Goal: Transaction & Acquisition: Purchase product/service

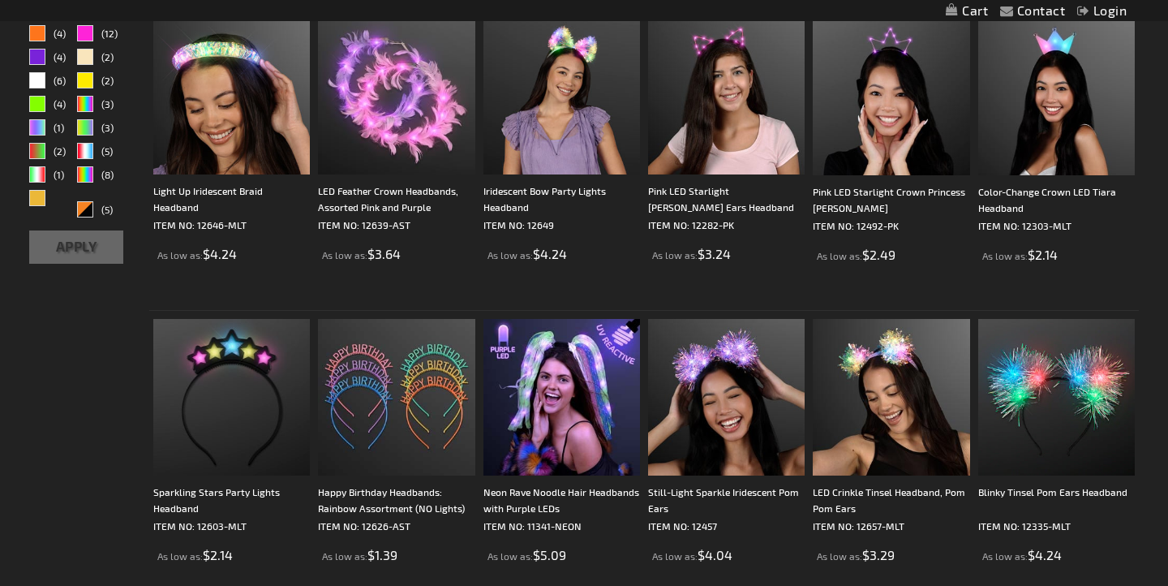
scroll to position [349, 0]
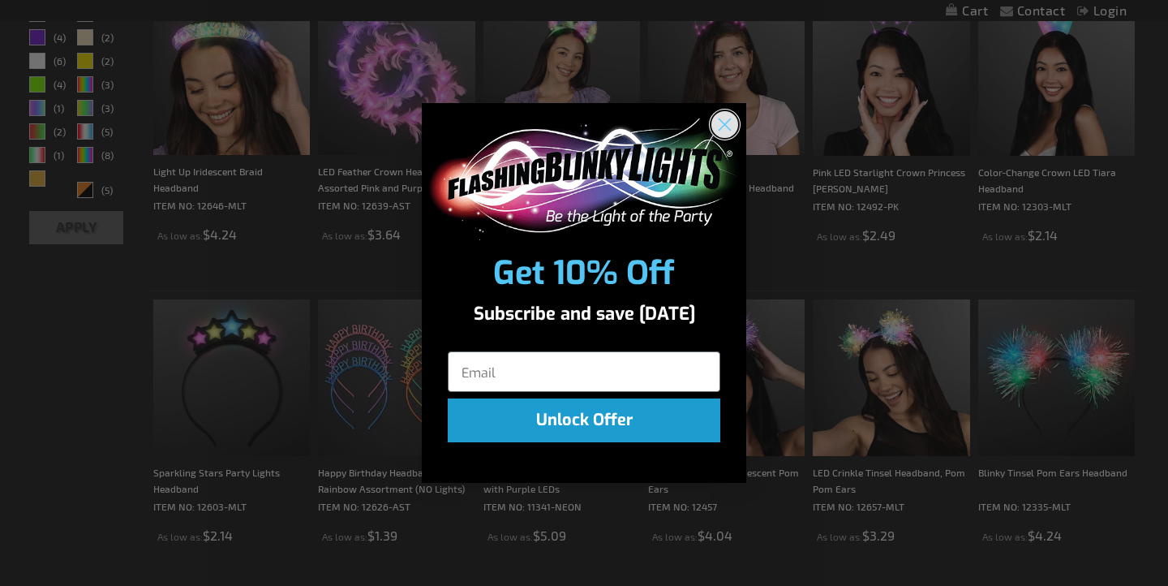
click at [724, 122] on circle "Close dialog" at bounding box center [724, 123] width 27 height 27
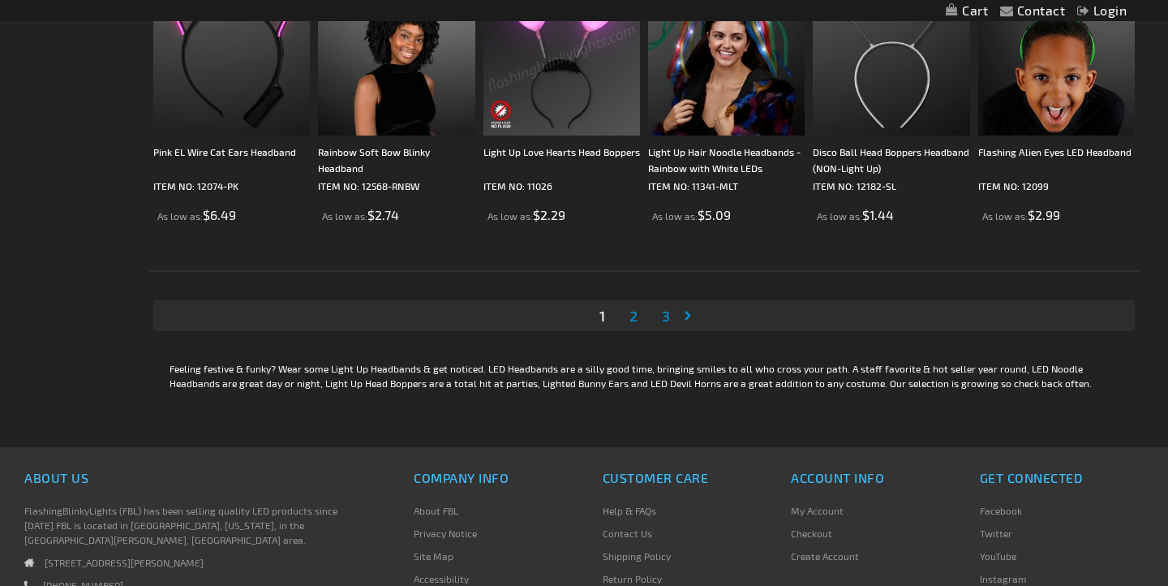
scroll to position [3075, 0]
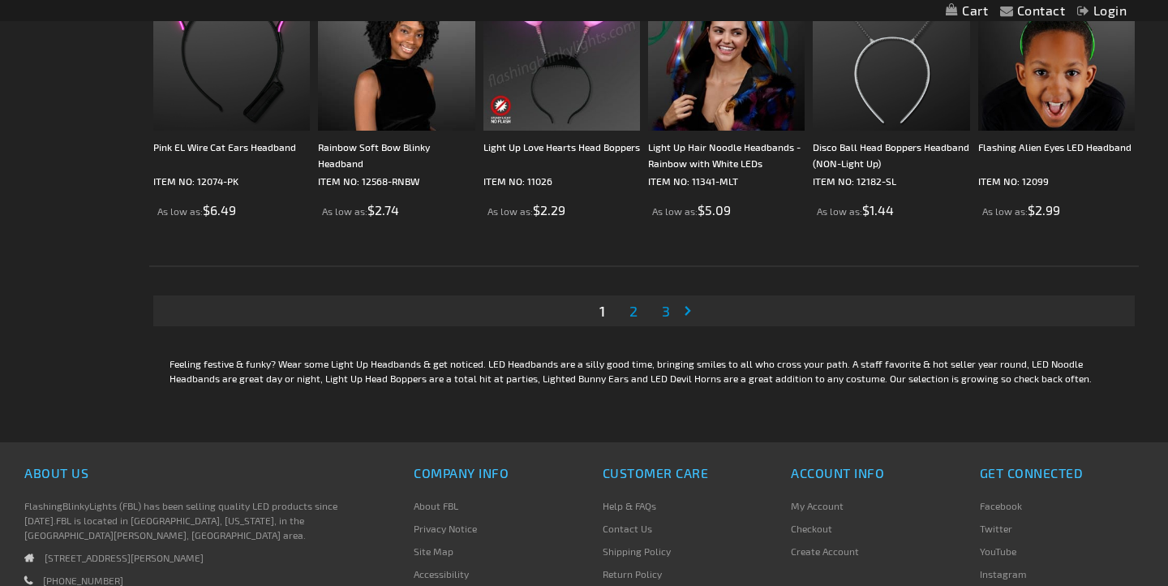
click at [631, 311] on span "2" at bounding box center [633, 311] width 8 height 18
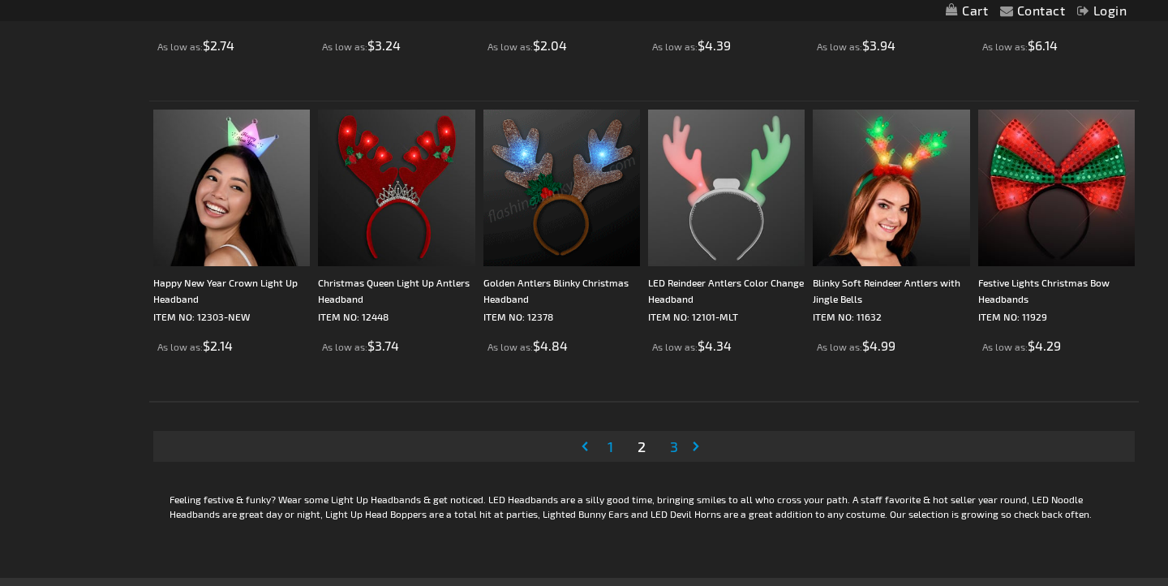
scroll to position [2945, 0]
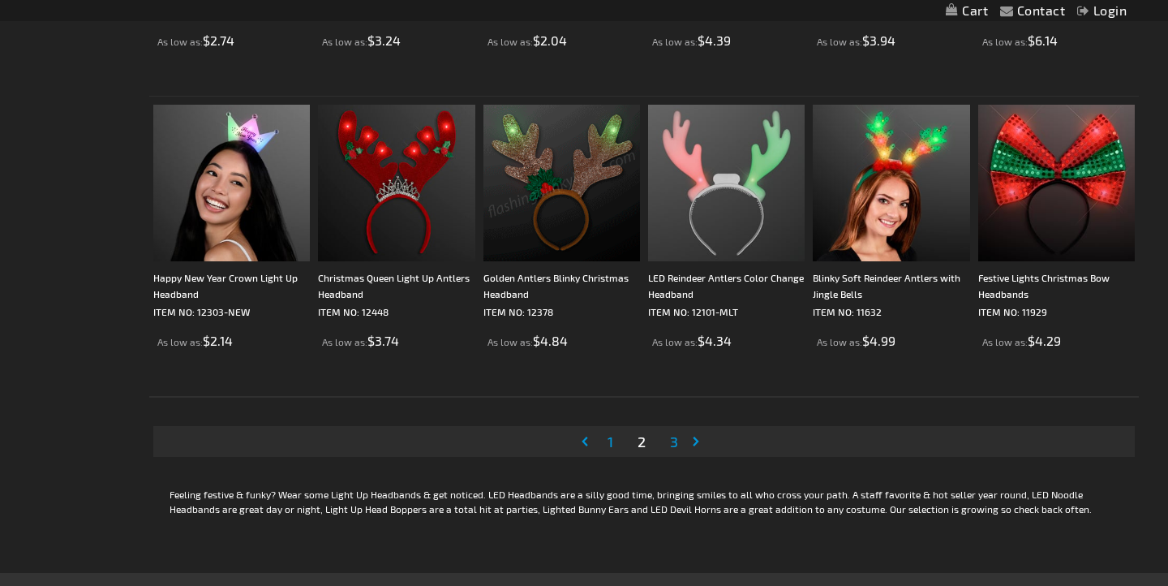
click at [674, 438] on span "3" at bounding box center [674, 441] width 8 height 18
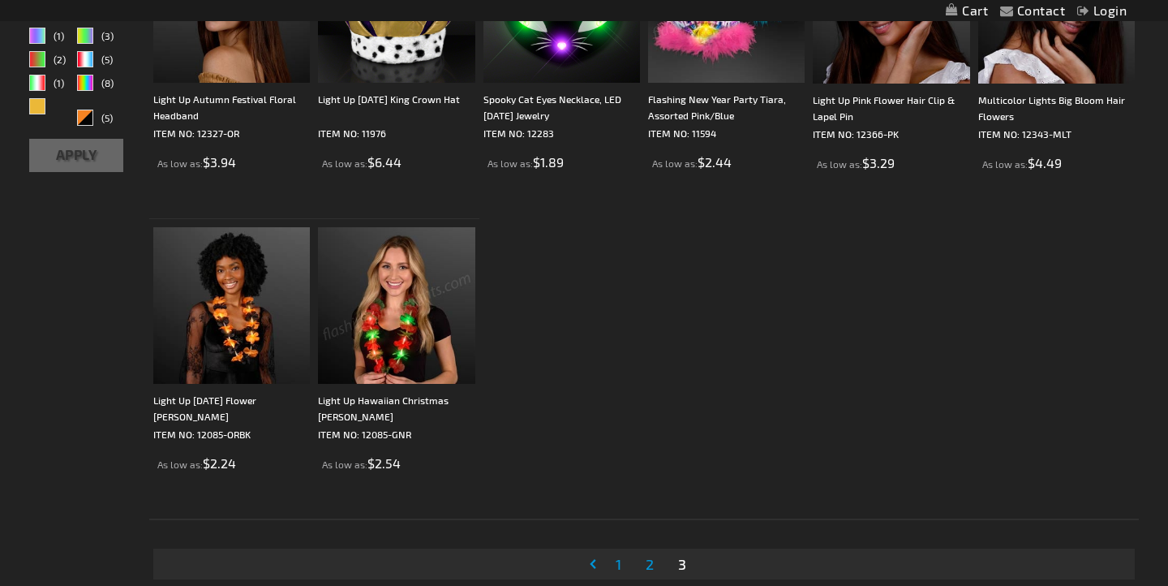
scroll to position [423, 0]
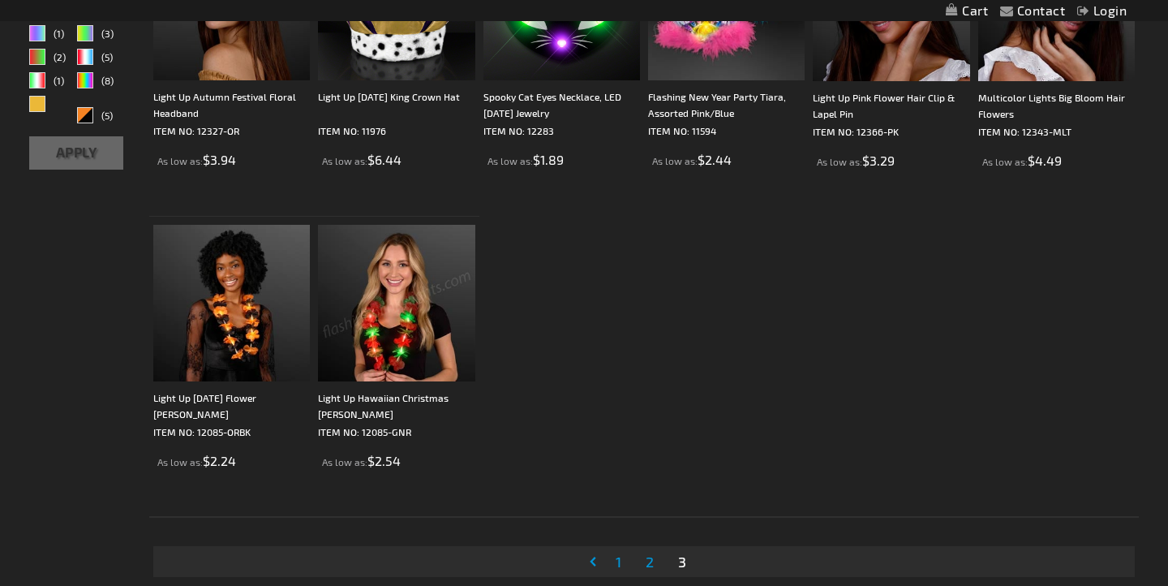
click at [651, 561] on span "2" at bounding box center [650, 561] width 8 height 18
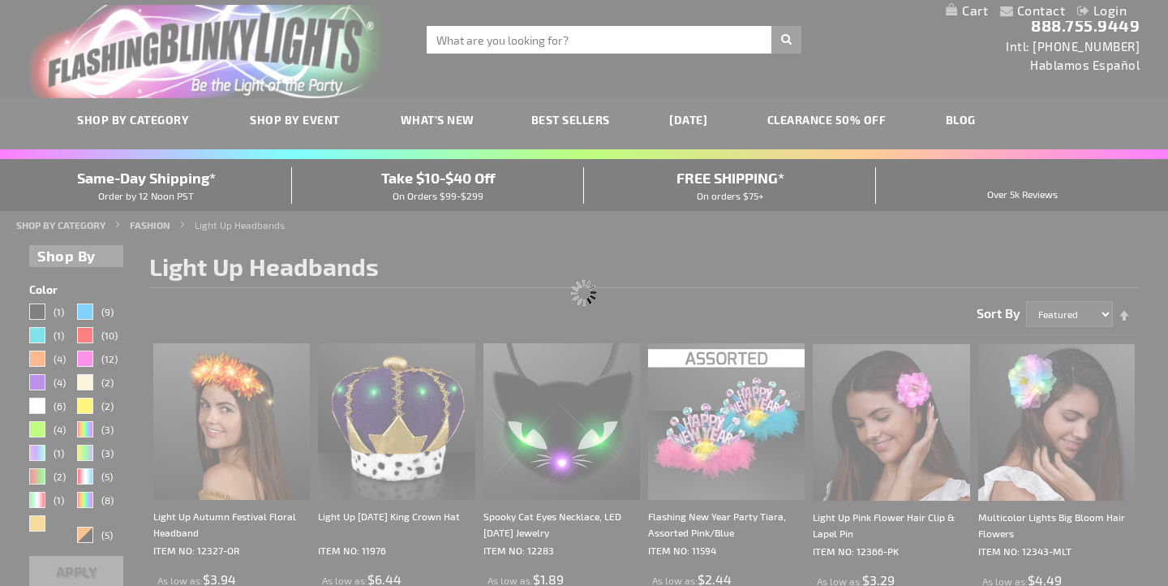
scroll to position [0, 0]
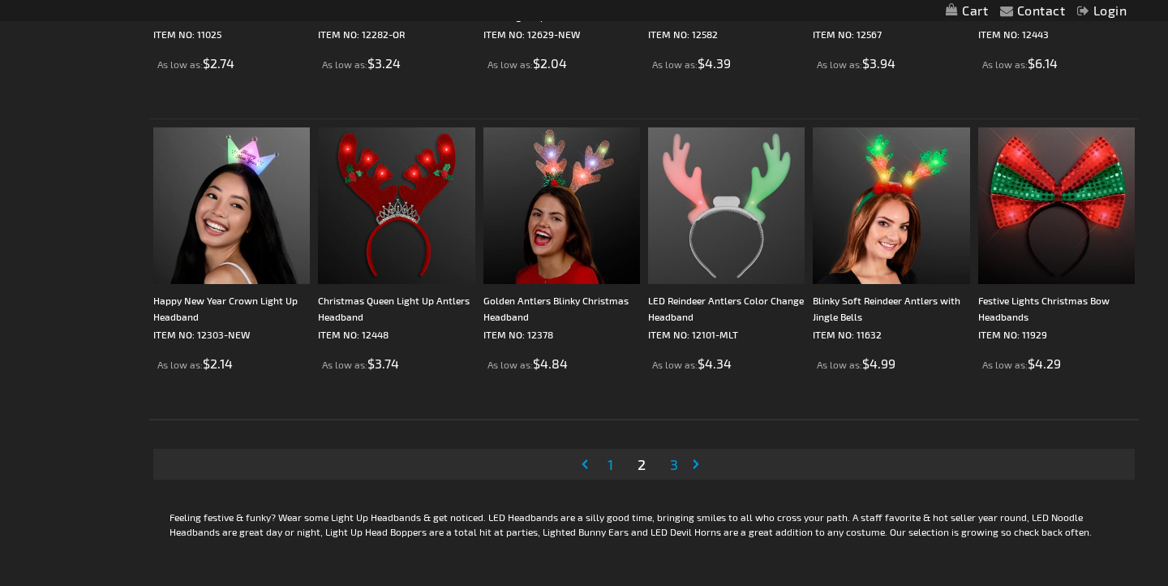
scroll to position [2962, 0]
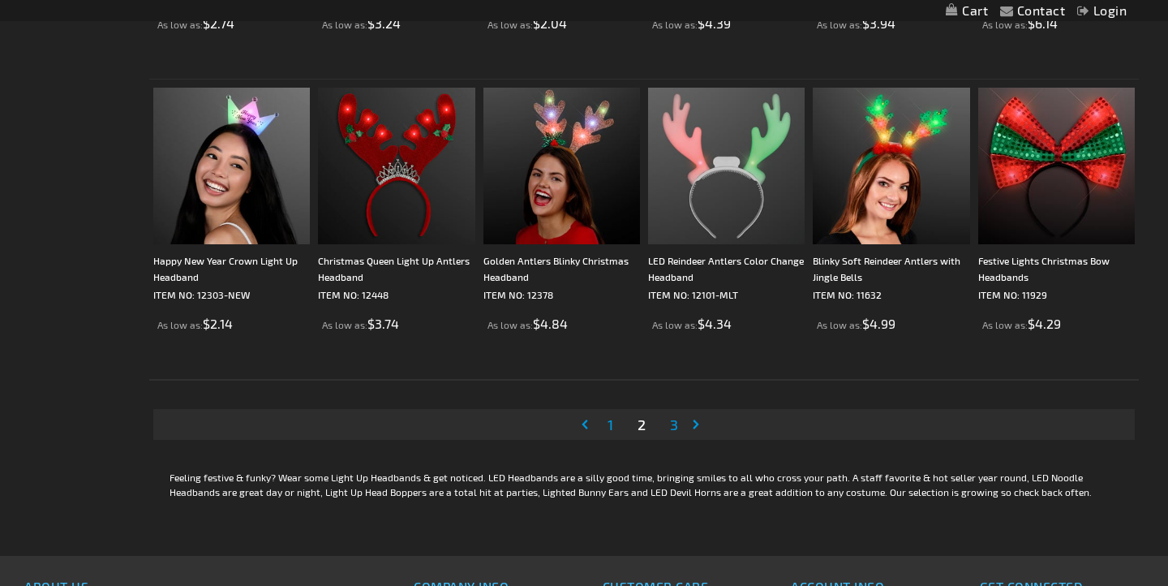
click at [608, 428] on span "1" at bounding box center [611, 424] width 6 height 18
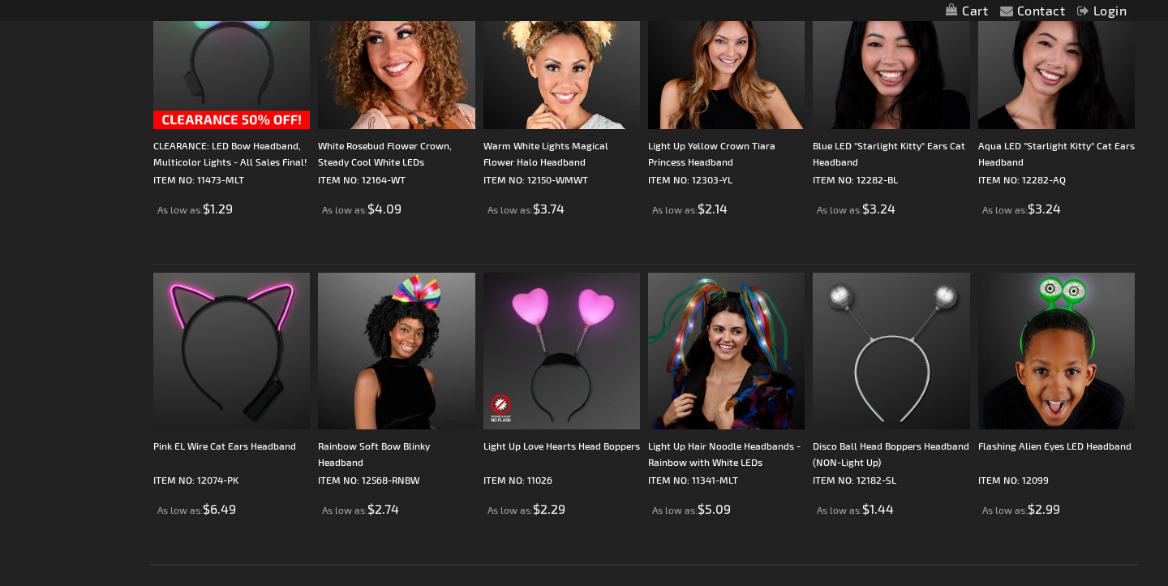
scroll to position [2783, 0]
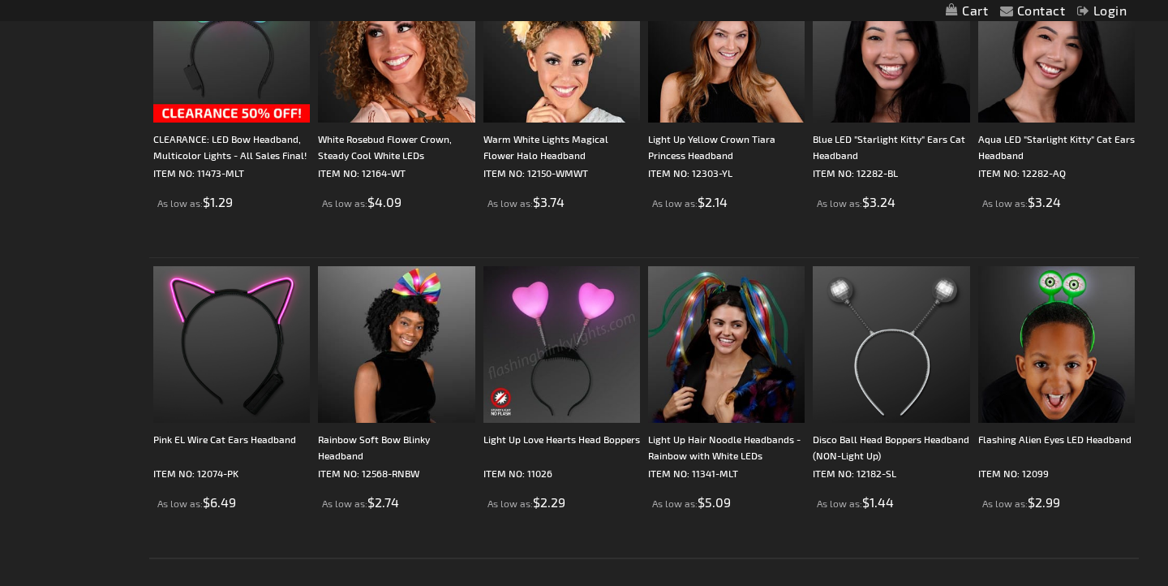
click at [573, 388] on img at bounding box center [561, 344] width 157 height 157
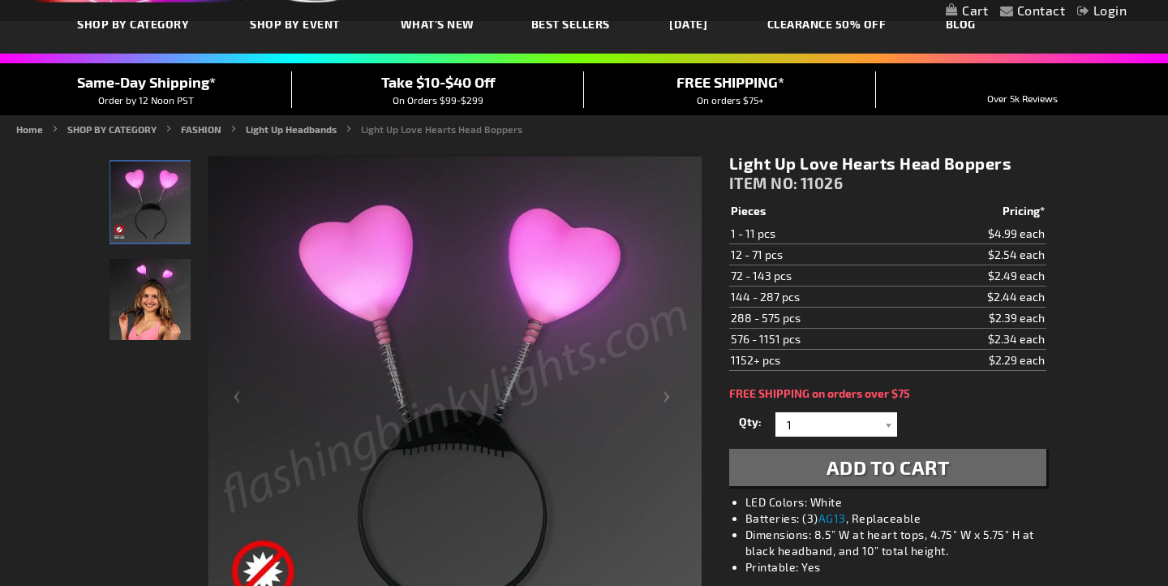
scroll to position [115, 0]
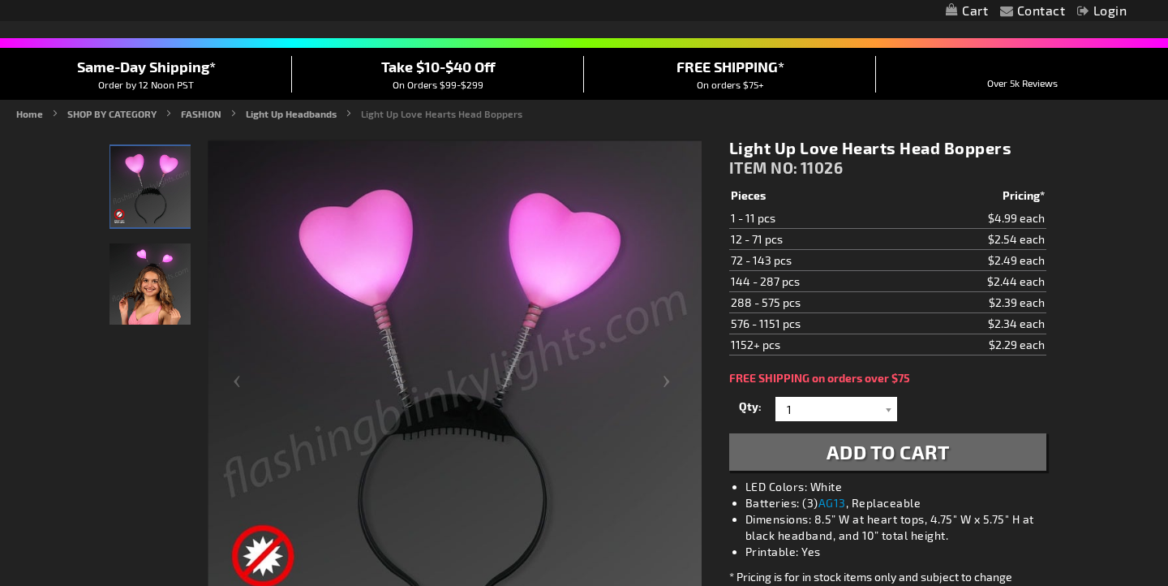
click at [154, 303] on img "Light Up Love Hearts Head Boppers" at bounding box center [150, 283] width 81 height 81
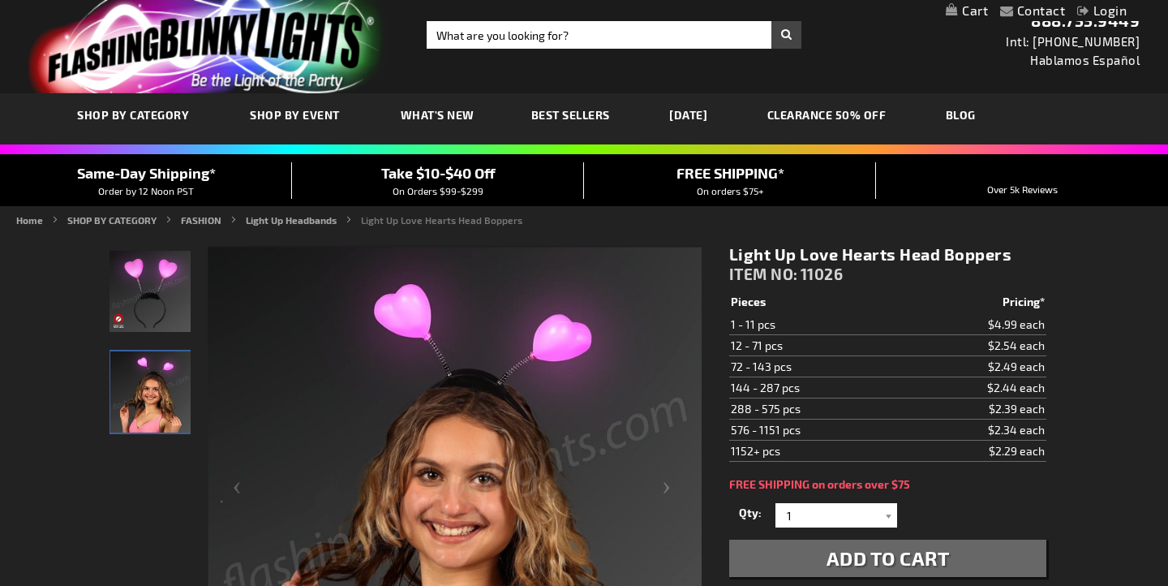
scroll to position [4, 0]
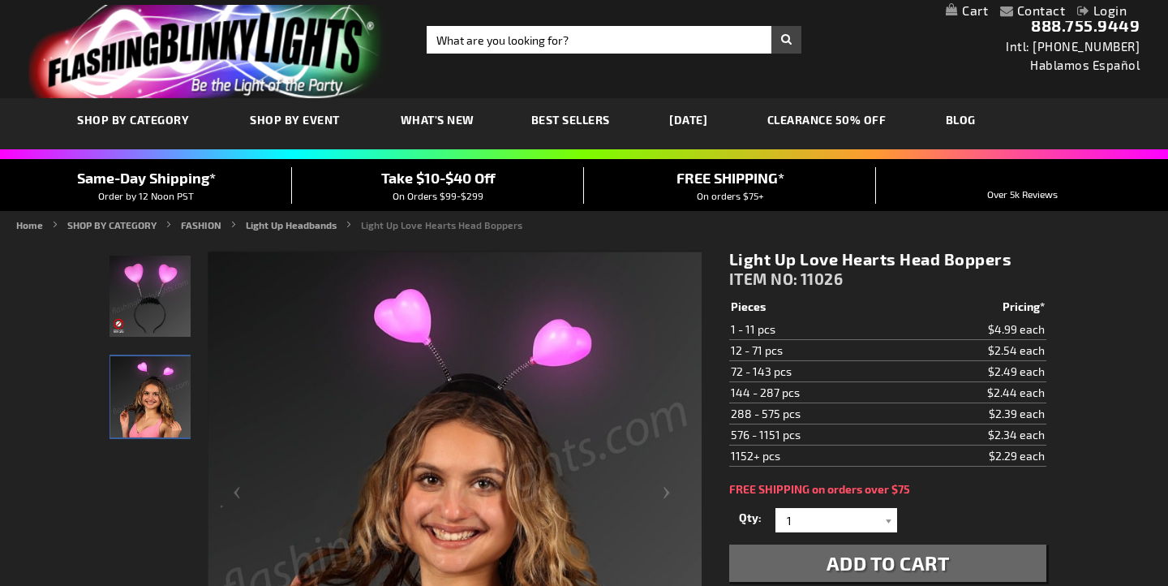
click at [149, 300] on img "Light Up Love Hearts Head Boppers" at bounding box center [150, 296] width 81 height 81
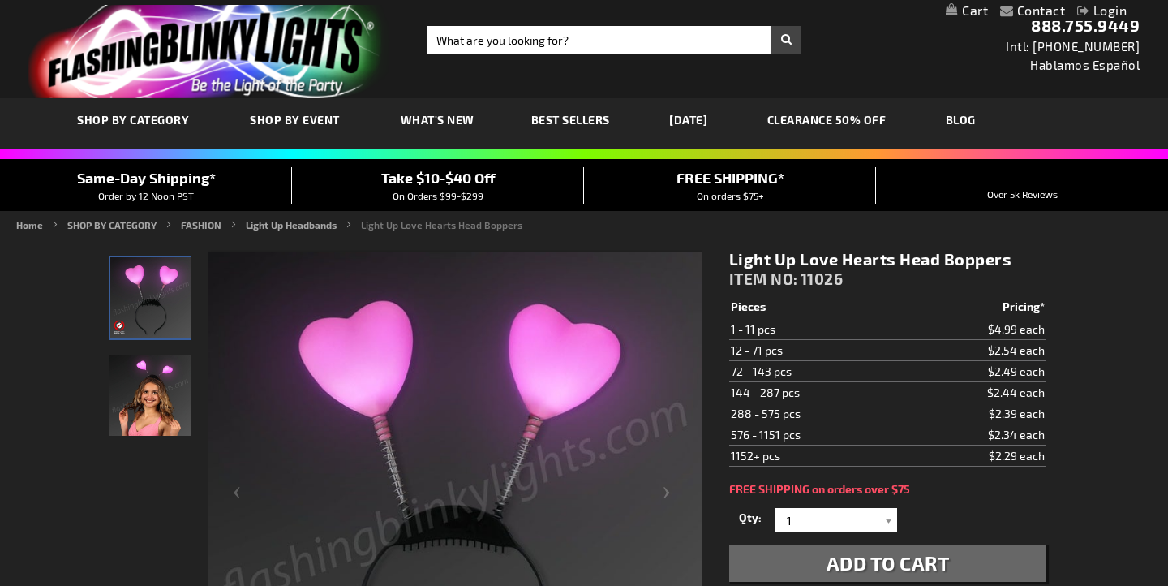
click at [154, 400] on img "Light Up Love Hearts Head Boppers" at bounding box center [150, 394] width 81 height 81
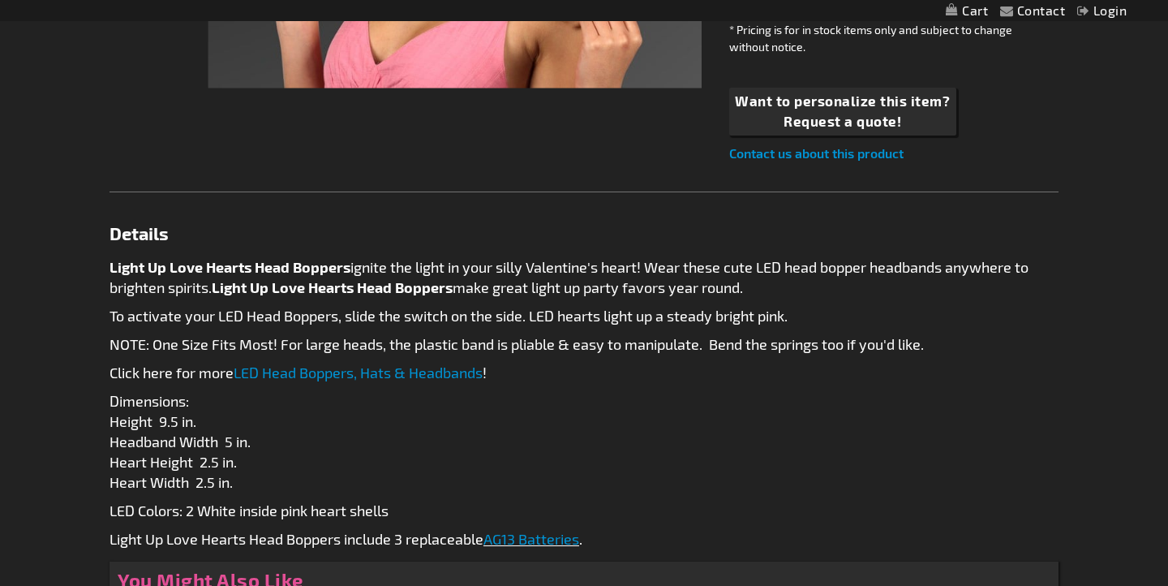
scroll to position [662, 0]
click at [341, 370] on link "LED Head Boppers, Hats & Headbands" at bounding box center [358, 372] width 249 height 18
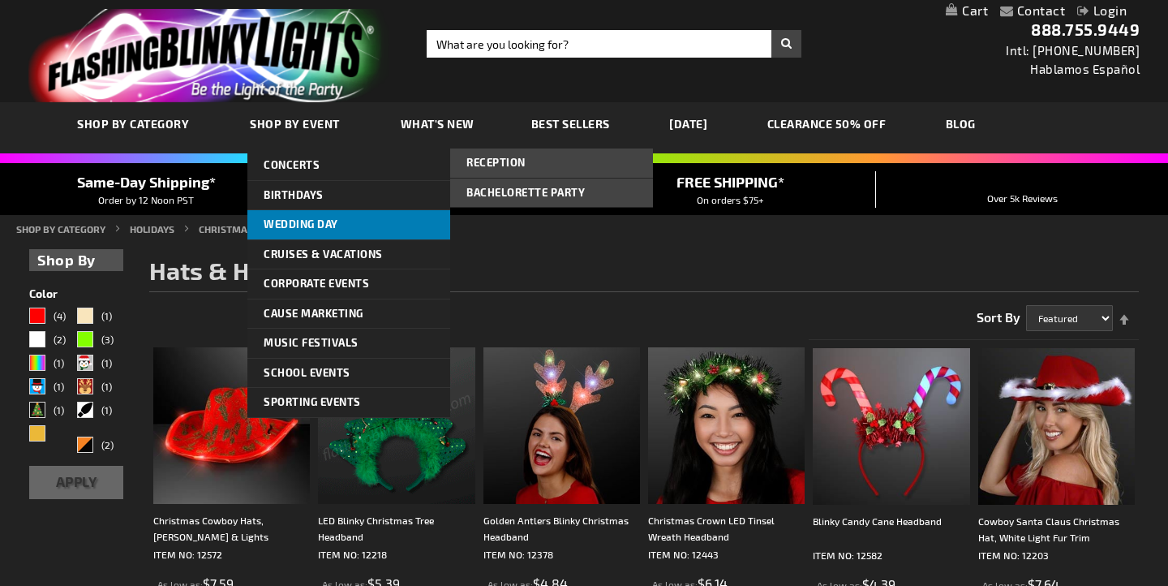
click at [294, 221] on span "Wedding Day" at bounding box center [301, 223] width 75 height 13
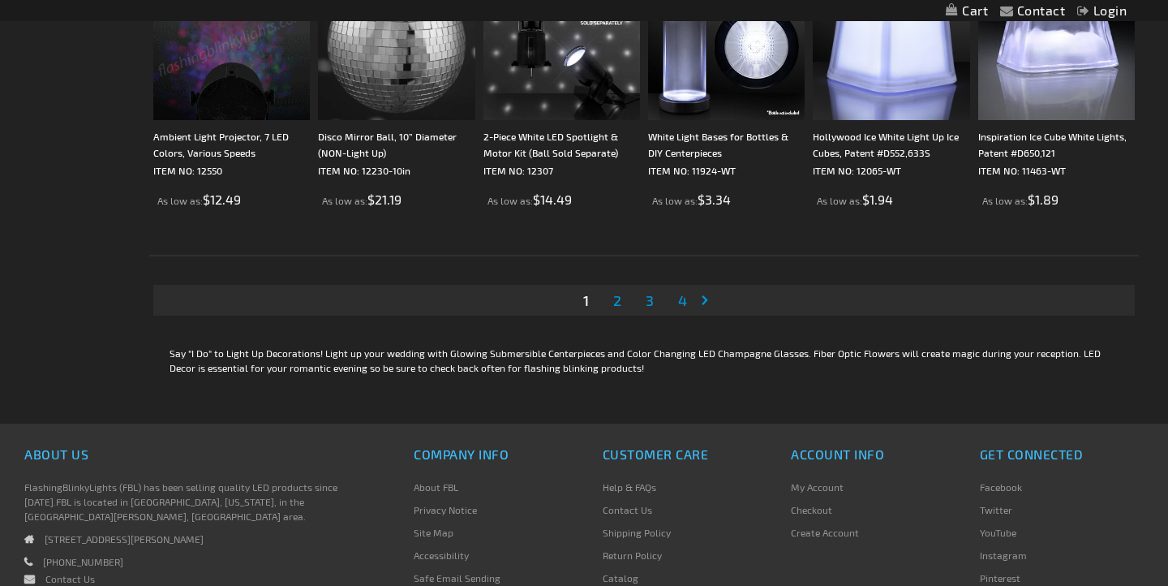
scroll to position [3357, 0]
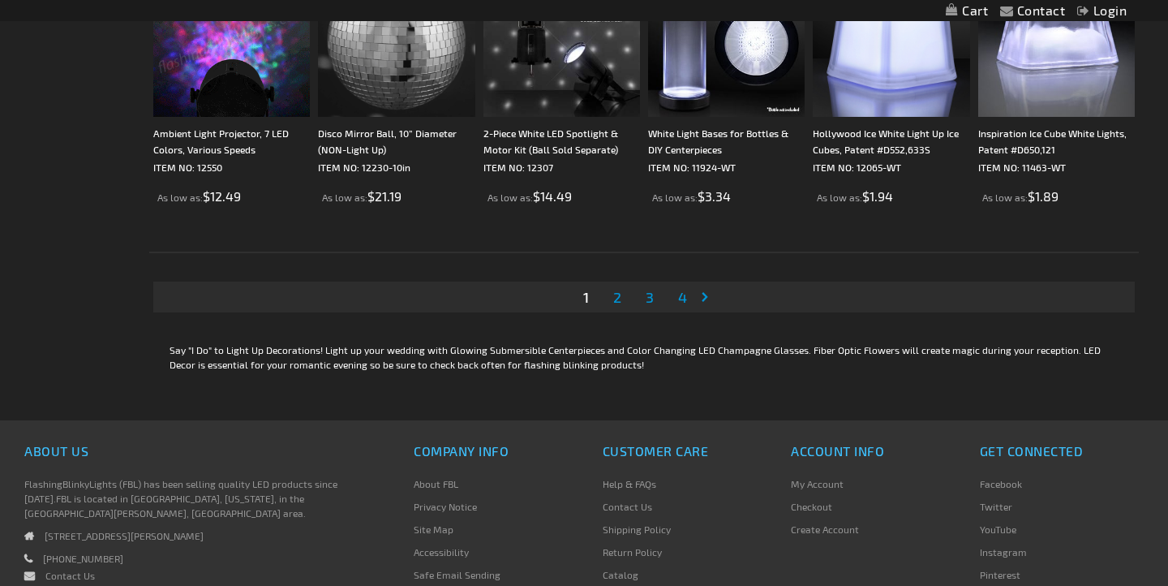
click at [615, 295] on span "2" at bounding box center [617, 297] width 8 height 18
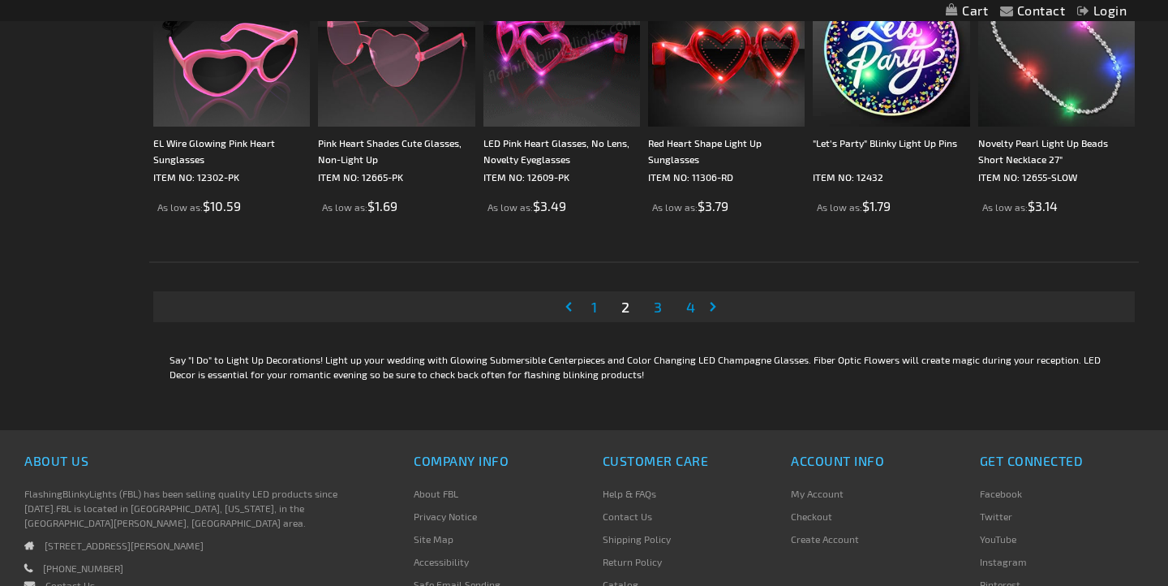
scroll to position [3371, 0]
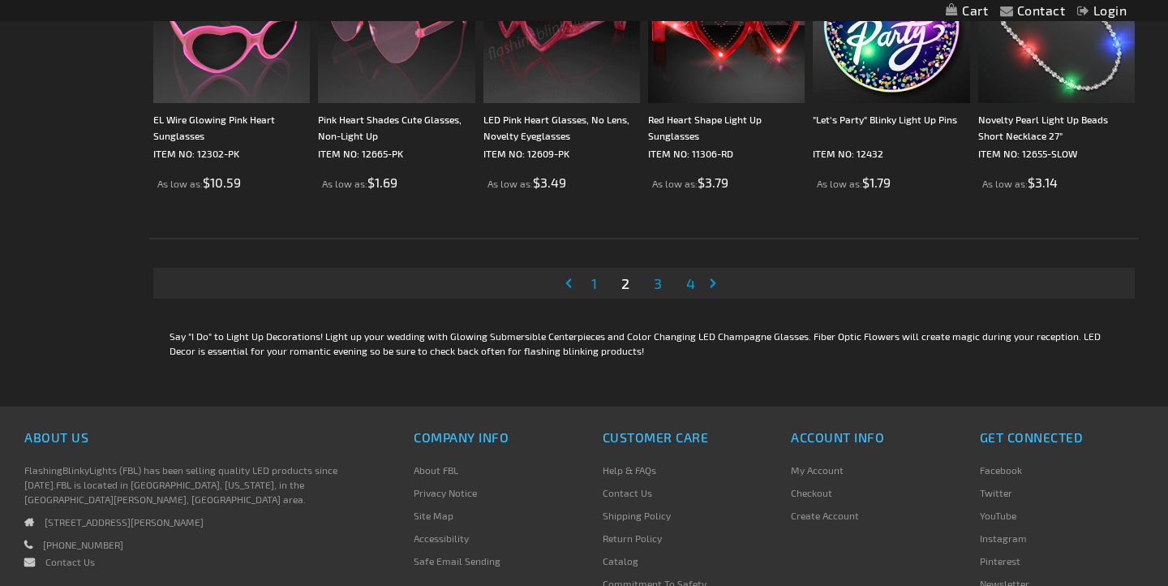
click at [660, 283] on span "3" at bounding box center [658, 283] width 8 height 18
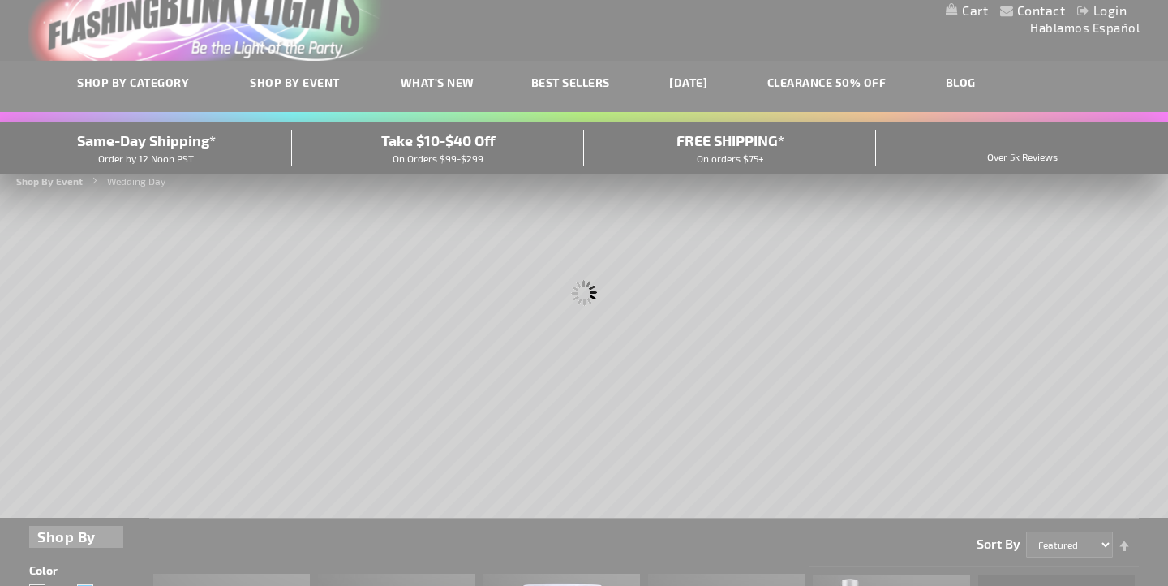
scroll to position [12, 0]
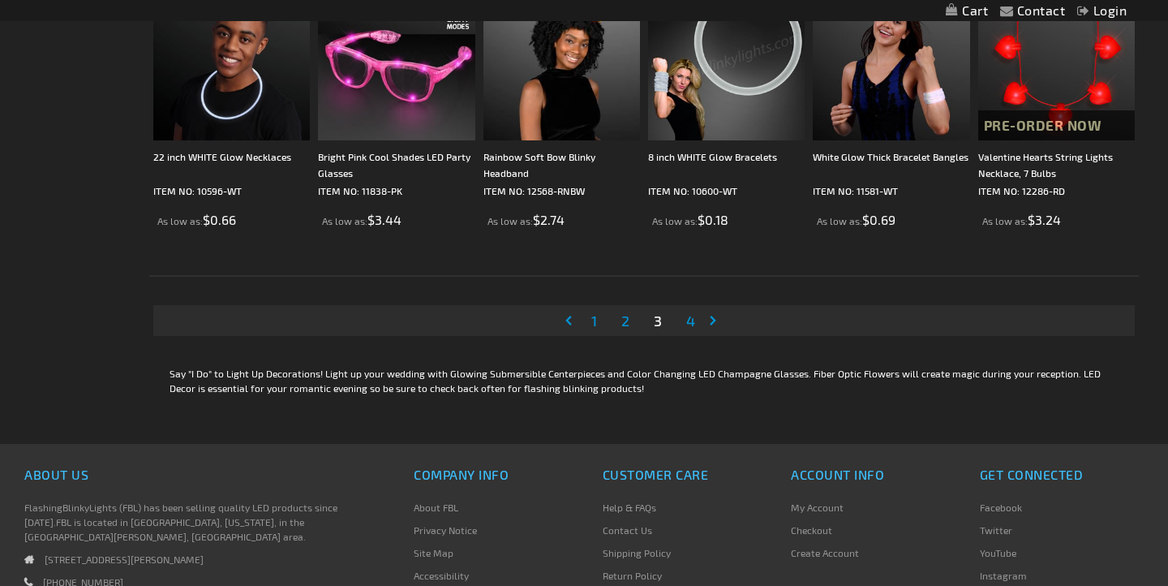
scroll to position [3345, 0]
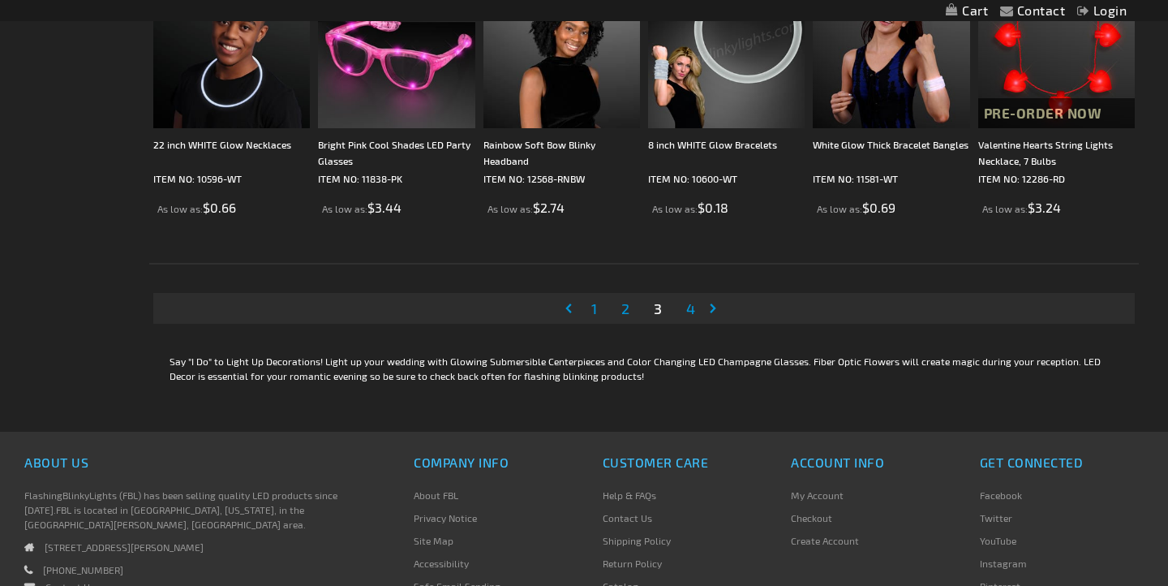
click at [690, 306] on span "4" at bounding box center [690, 308] width 9 height 18
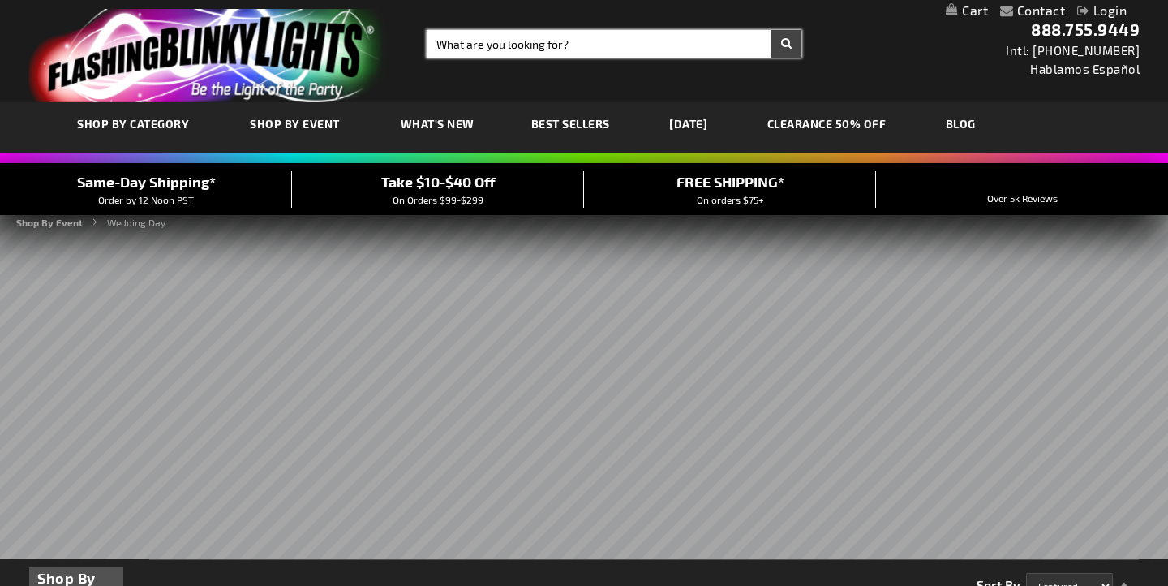
click at [654, 45] on input "Search" at bounding box center [614, 44] width 375 height 28
type input "light up headbands"
click at [771, 30] on button "Search" at bounding box center [786, 44] width 30 height 28
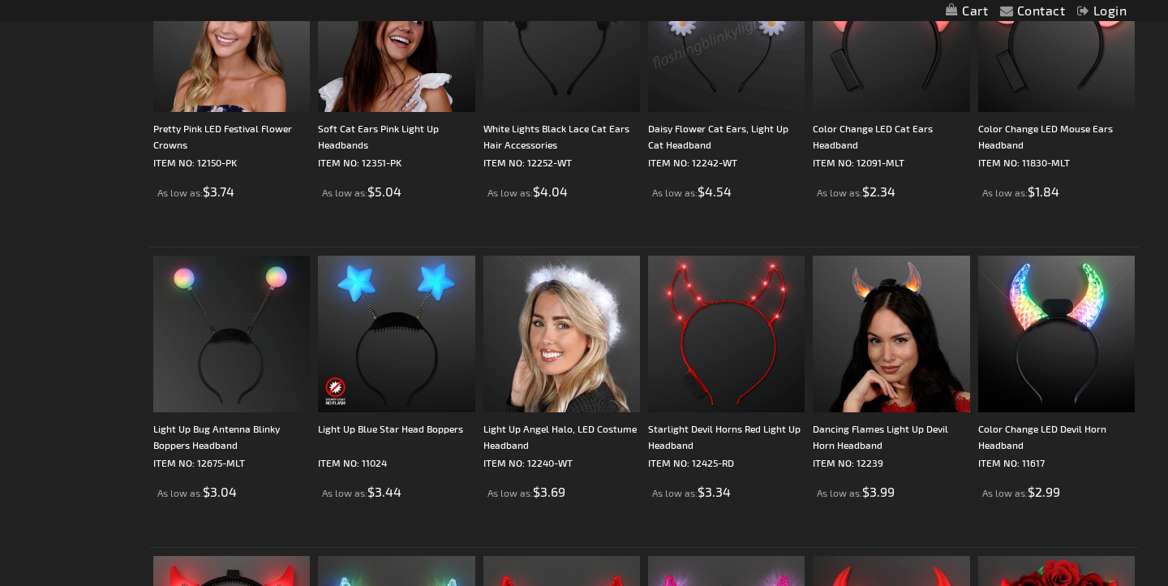
scroll to position [1717, 0]
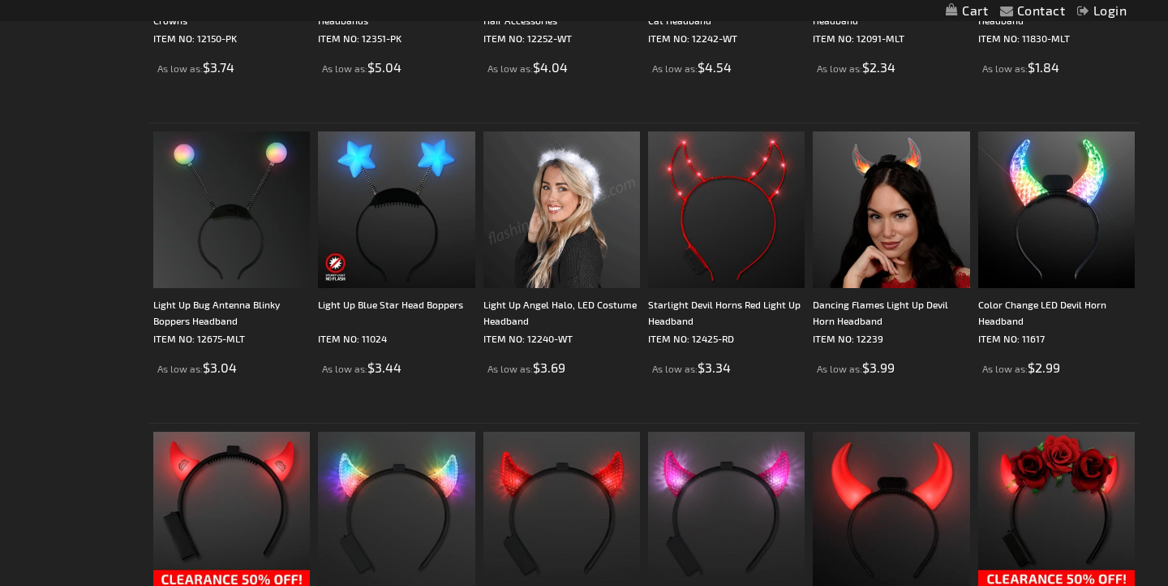
click at [570, 208] on img at bounding box center [561, 209] width 157 height 157
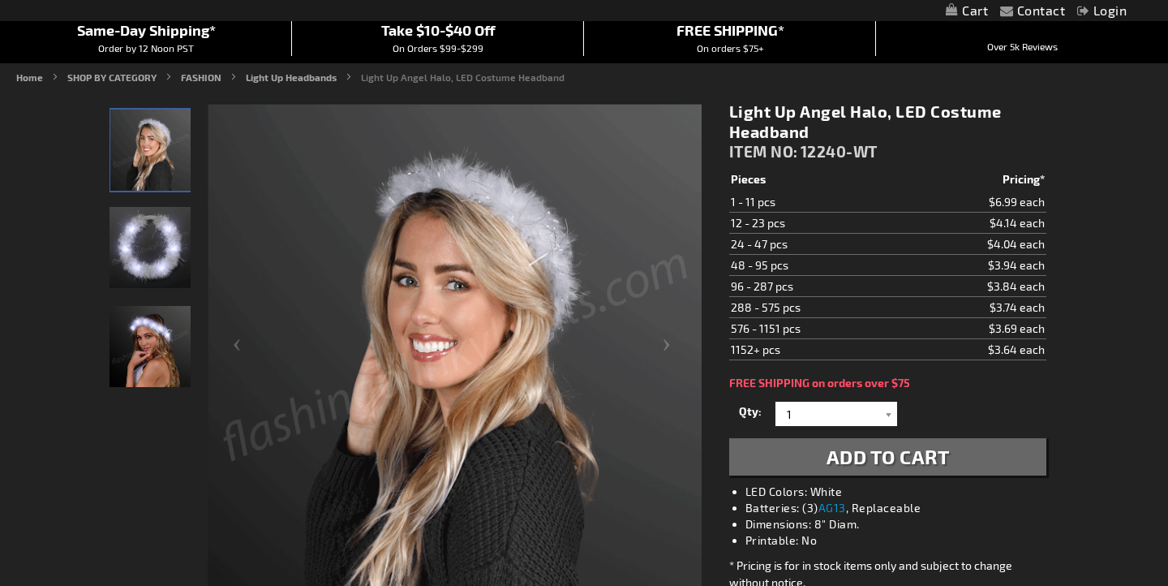
scroll to position [149, 0]
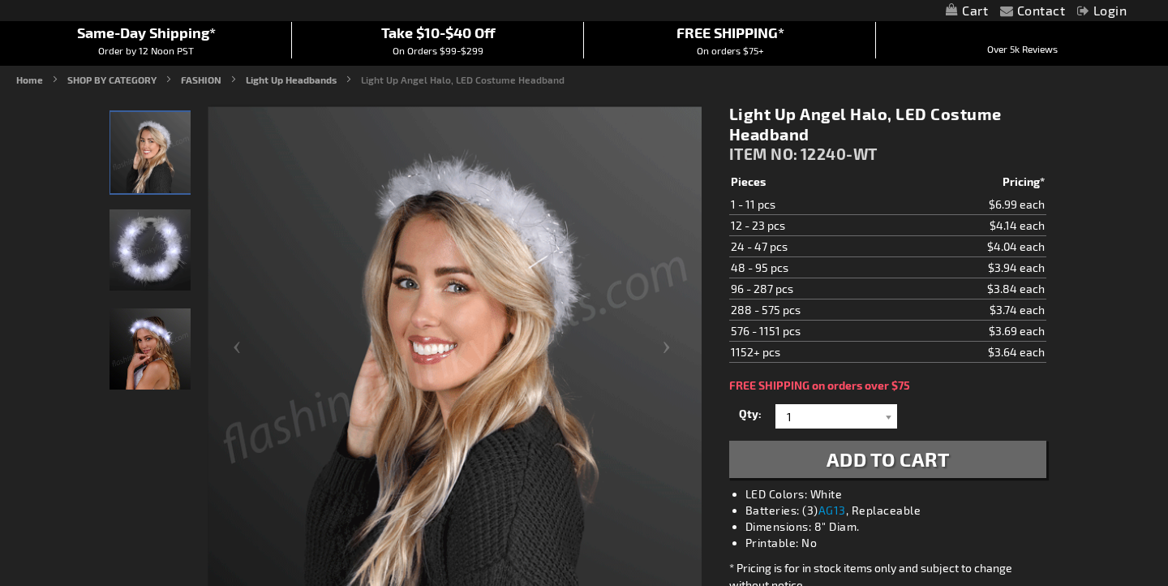
click at [155, 268] on img "White Light Up Angel Halo LED Costume Headband" at bounding box center [150, 249] width 81 height 81
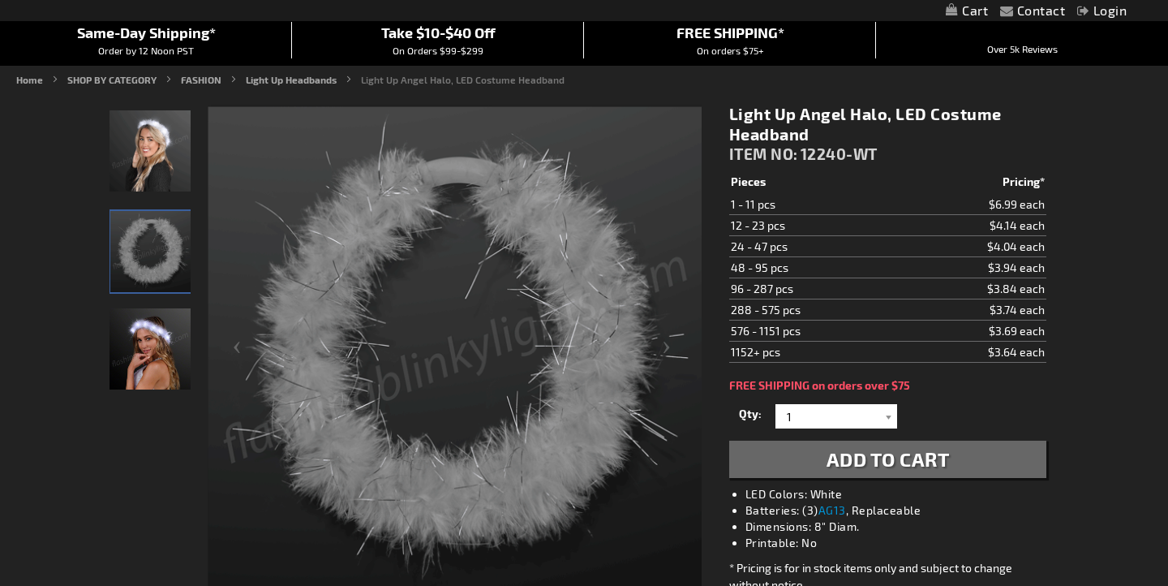
click at [148, 358] on img "Female displaying White Light Up Angel Halo LED Costume Headband" at bounding box center [150, 348] width 81 height 81
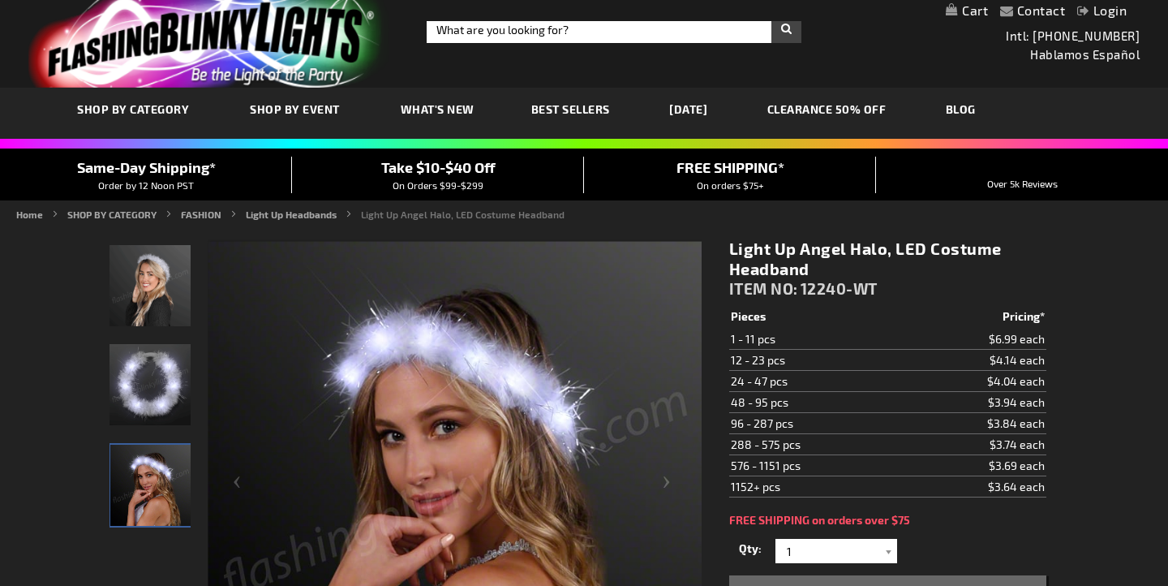
scroll to position [12, 0]
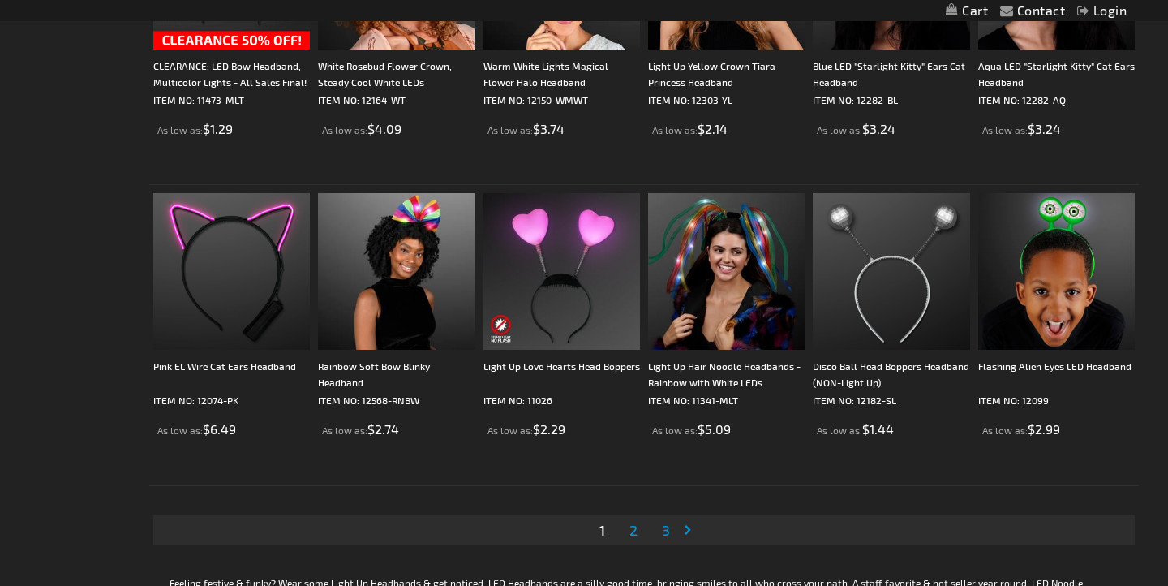
scroll to position [2879, 0]
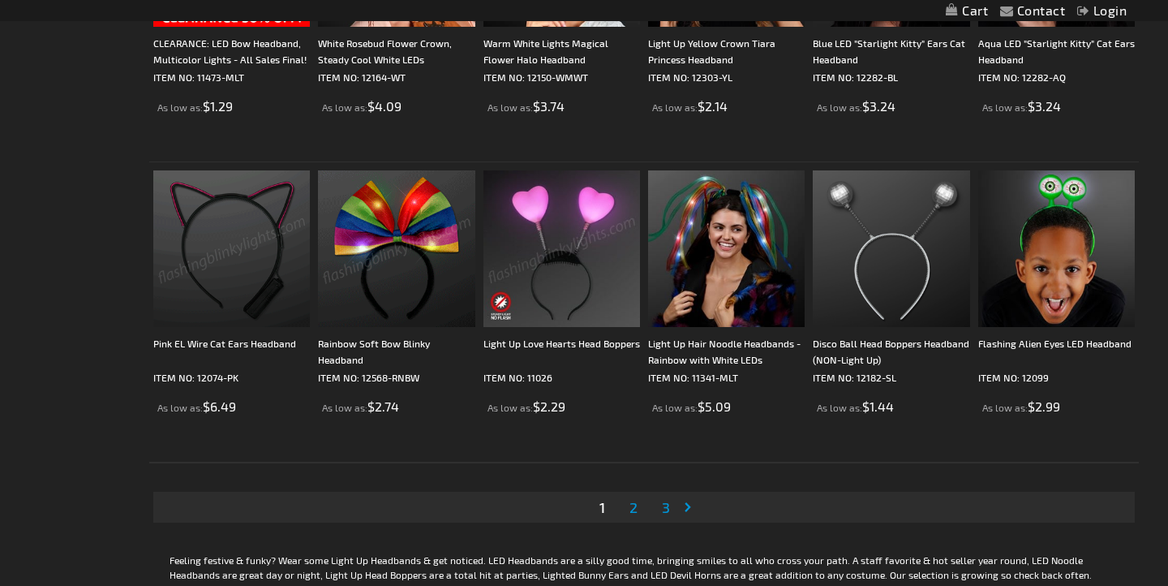
click at [533, 279] on img at bounding box center [561, 248] width 157 height 157
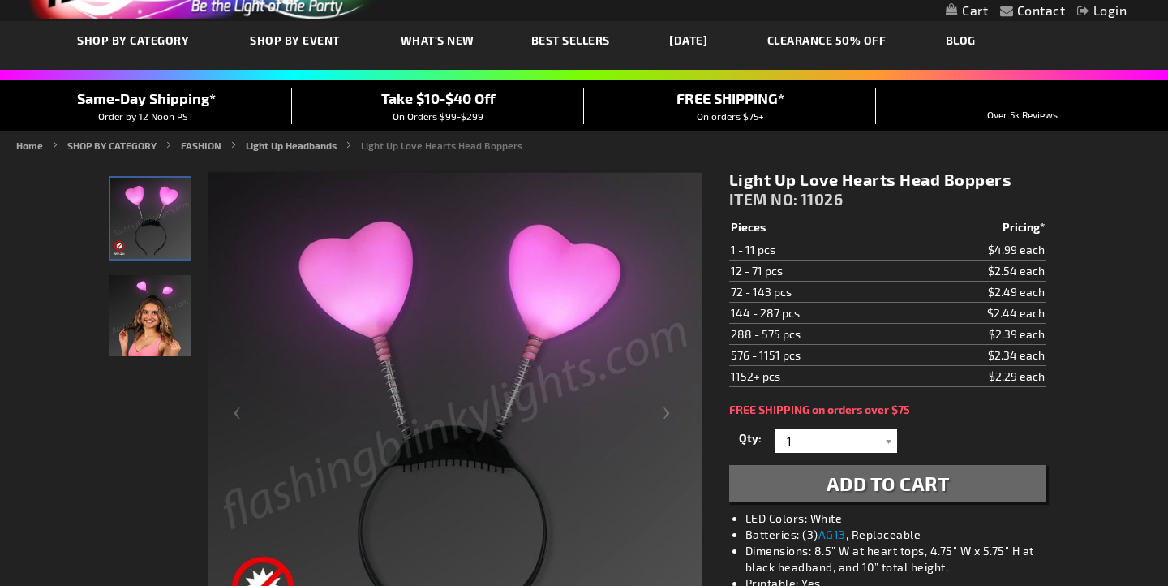
scroll to position [110, 0]
